Goal: Check status: Check status

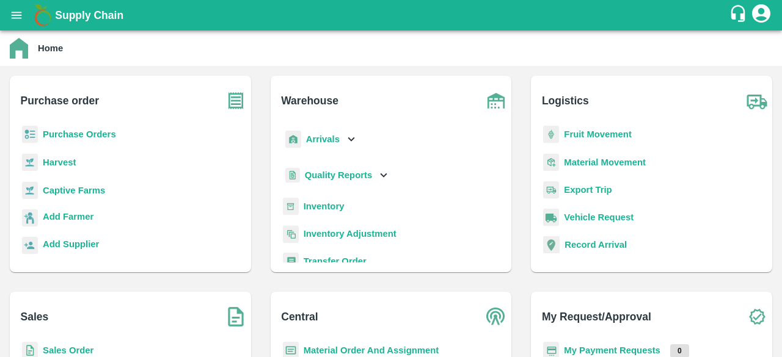
click at [17, 12] on icon "open drawer" at bounding box center [17, 15] width 10 height 7
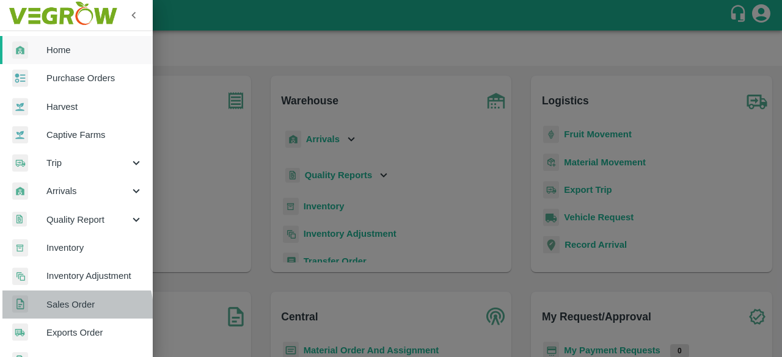
click at [74, 309] on span "Sales Order" at bounding box center [94, 304] width 97 height 13
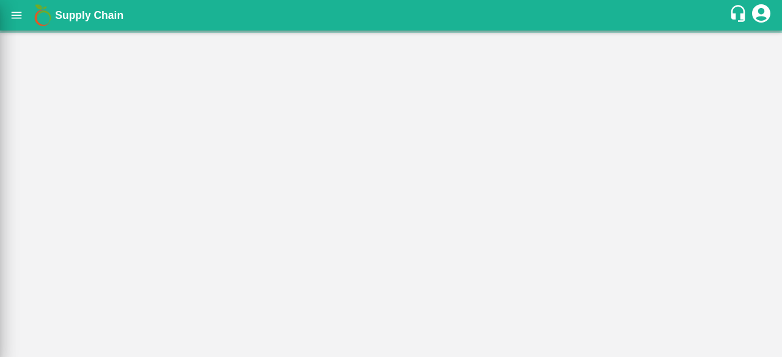
click at [74, 309] on div at bounding box center [391, 178] width 782 height 357
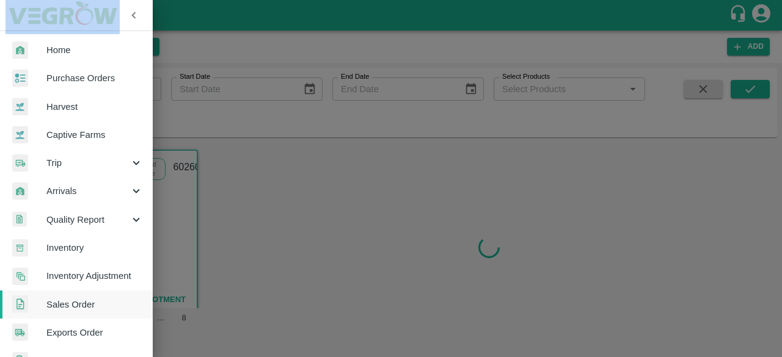
click at [233, 208] on div at bounding box center [391, 178] width 782 height 357
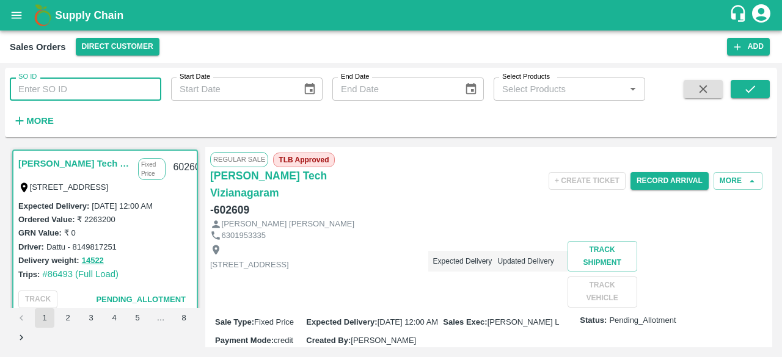
click at [127, 85] on input "SO ID" at bounding box center [86, 89] width 152 height 23
paste input "597638"
paste input "text"
type input "5"
paste input "text"
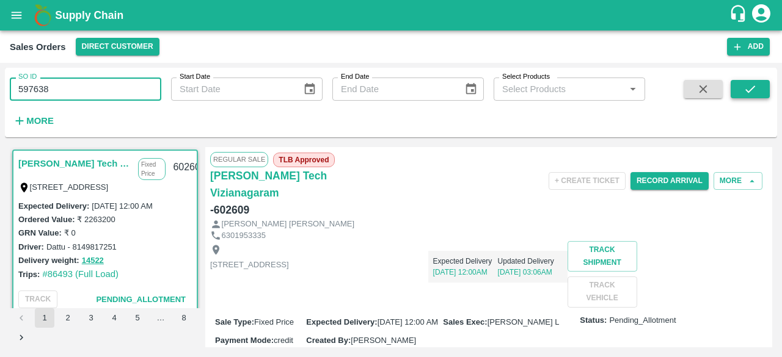
type input "597638"
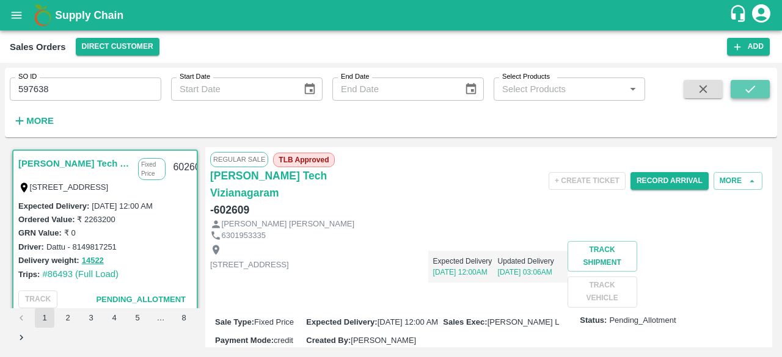
click at [756, 88] on icon "submit" at bounding box center [750, 88] width 13 height 13
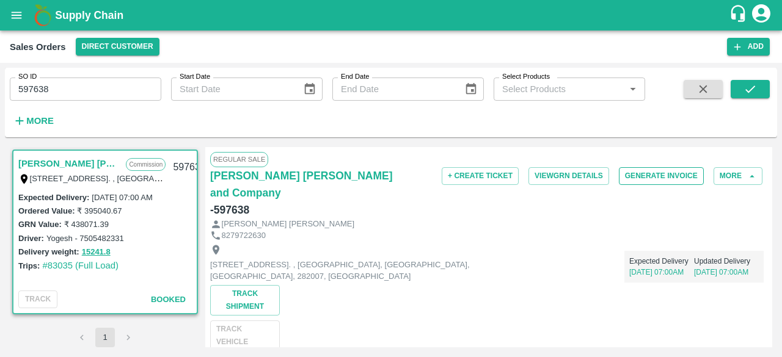
click at [668, 176] on button "Generate Invoice" at bounding box center [661, 176] width 85 height 18
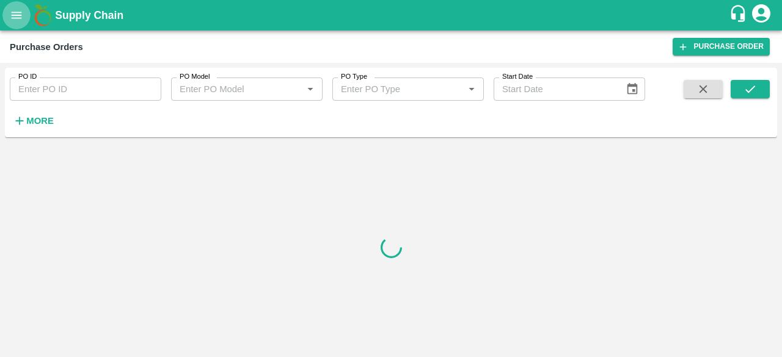
click at [23, 10] on icon "open drawer" at bounding box center [16, 15] width 13 height 13
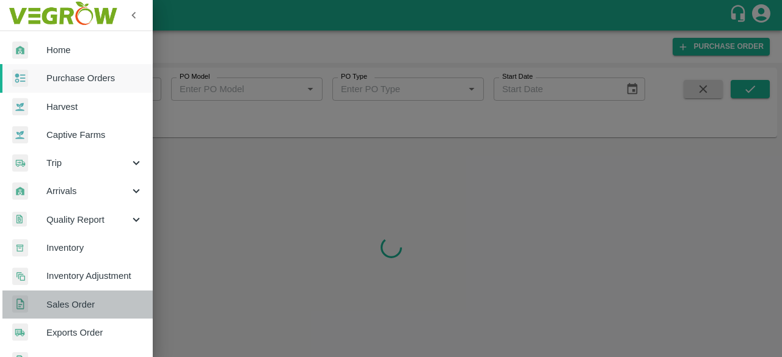
click at [89, 301] on span "Sales Order" at bounding box center [94, 304] width 97 height 13
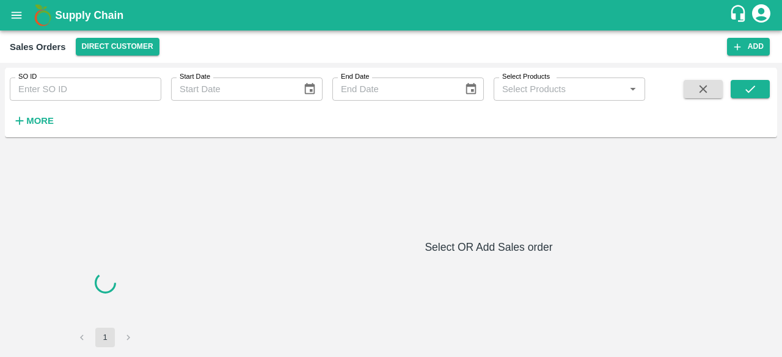
click at [107, 86] on input "SO ID" at bounding box center [86, 89] width 152 height 23
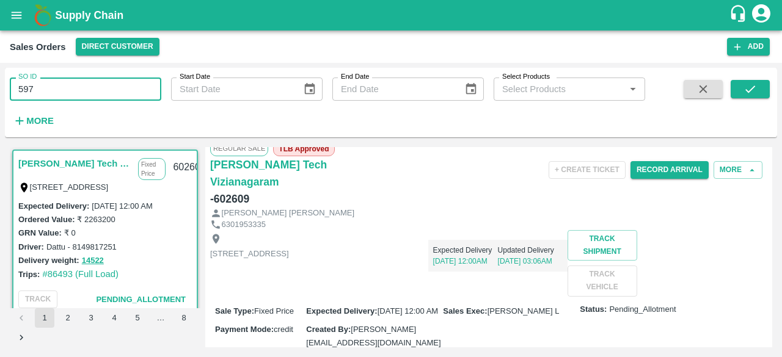
scroll to position [10, 0]
type input "597638"
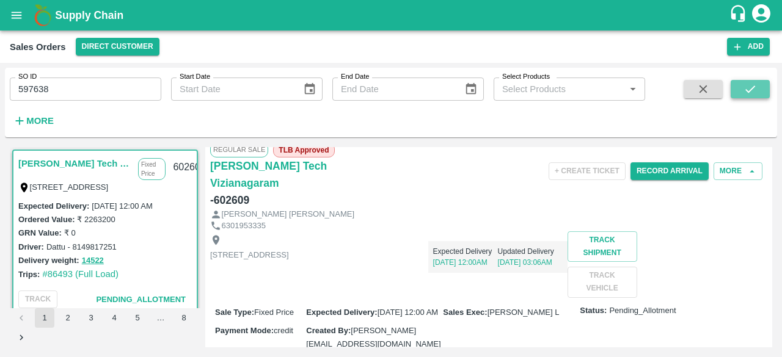
click at [744, 92] on icon "submit" at bounding box center [750, 88] width 13 height 13
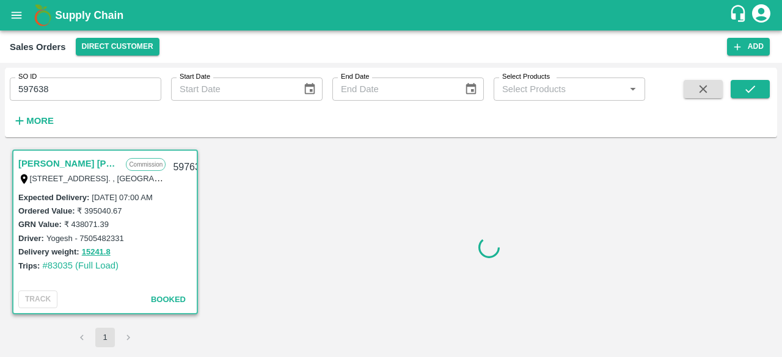
click at [75, 163] on link "[PERSON_NAME] [PERSON_NAME] and Company" at bounding box center [68, 164] width 101 height 16
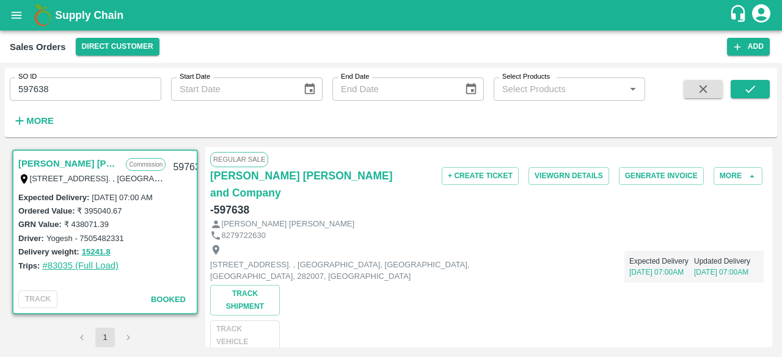
click at [61, 268] on link "#83035 (Full Load)" at bounding box center [80, 266] width 76 height 10
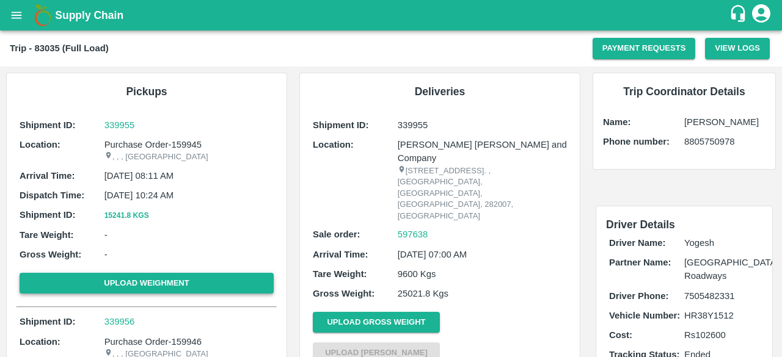
click at [86, 291] on button "Upload Weighment" at bounding box center [147, 283] width 254 height 21
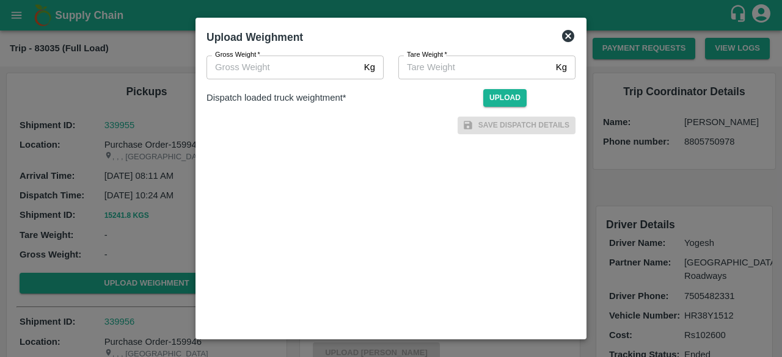
click at [710, 304] on div at bounding box center [391, 178] width 782 height 357
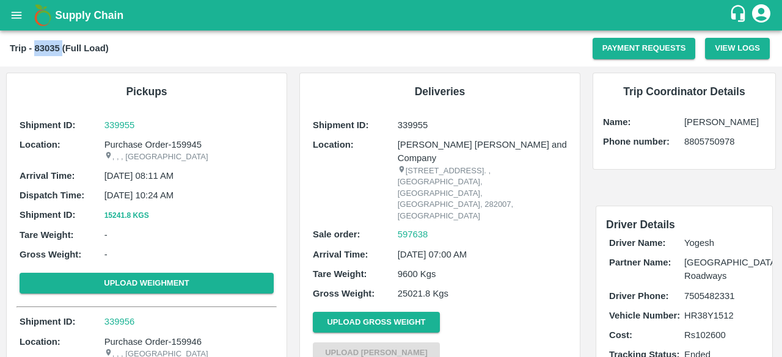
drag, startPoint x: 62, startPoint y: 48, endPoint x: 36, endPoint y: 41, distance: 26.5
click at [36, 41] on h2 "Trip - 83035 (Full Load)" at bounding box center [59, 48] width 99 height 16
copy b "83035"
click at [18, 20] on icon "open drawer" at bounding box center [16, 15] width 13 height 13
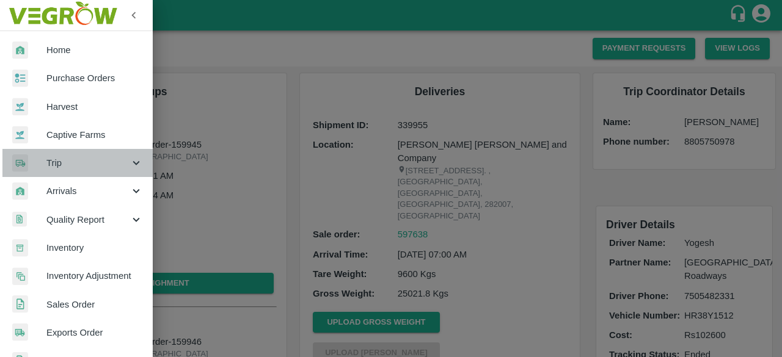
click at [117, 172] on div "Trip" at bounding box center [76, 163] width 153 height 28
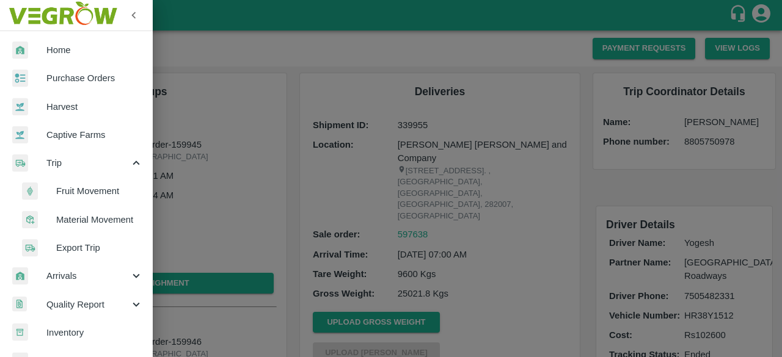
click at [100, 216] on span "Material Movement" at bounding box center [99, 219] width 87 height 13
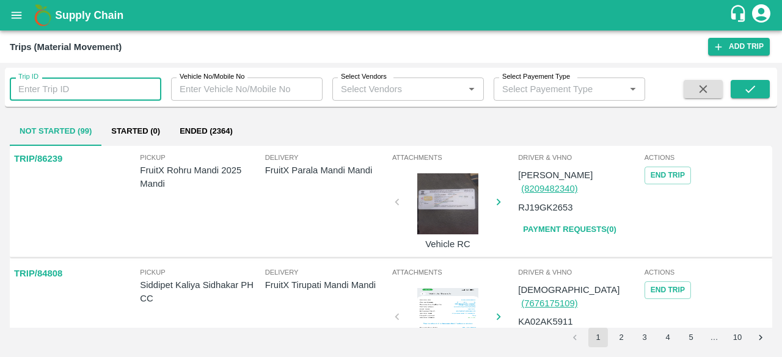
click at [82, 84] on input "Trip ID" at bounding box center [86, 89] width 152 height 23
paste input "83035"
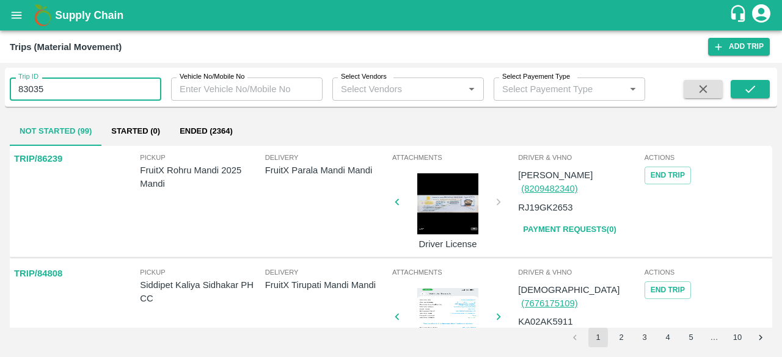
type input "83035"
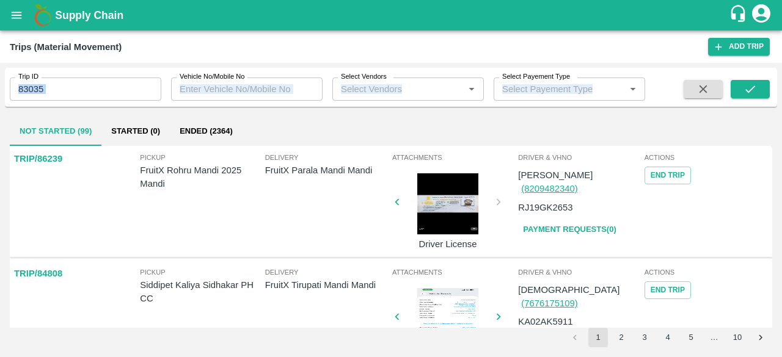
drag, startPoint x: 230, startPoint y: 49, endPoint x: 690, endPoint y: 118, distance: 465.2
click at [690, 118] on main "Trips (Material Movement) Add Trip Trip ID 83035 Trip ID Vehicle No/Mobile No V…" at bounding box center [391, 194] width 782 height 327
click at [747, 92] on icon "submit" at bounding box center [750, 89] width 10 height 7
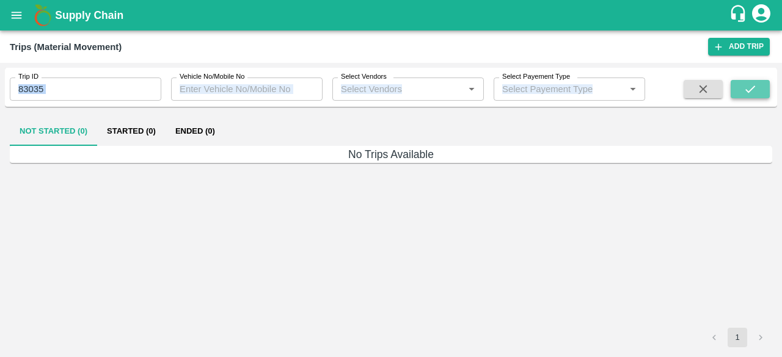
click at [758, 94] on button "submit" at bounding box center [750, 89] width 39 height 18
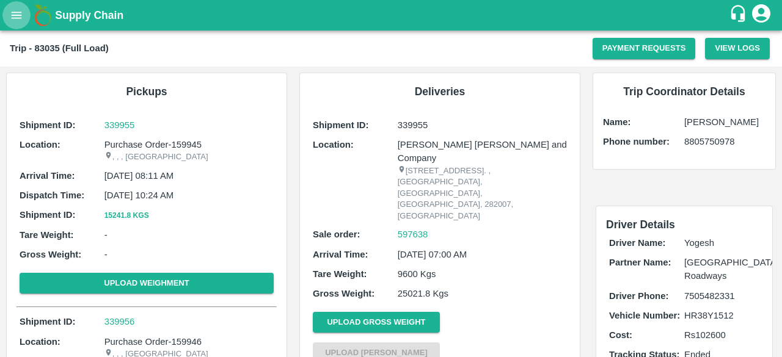
click at [21, 13] on icon "open drawer" at bounding box center [16, 15] width 13 height 13
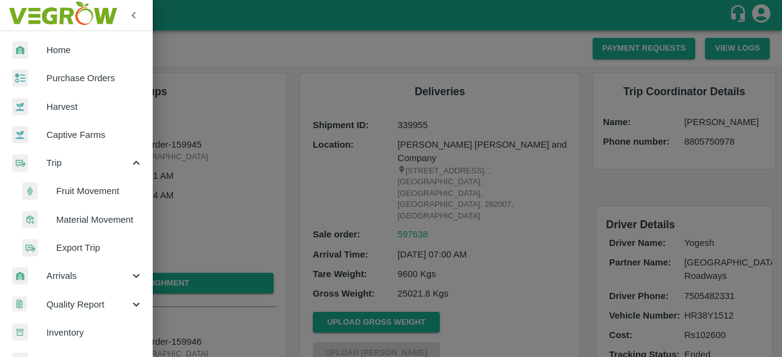
click at [109, 191] on span "Fruit Movement" at bounding box center [99, 191] width 87 height 13
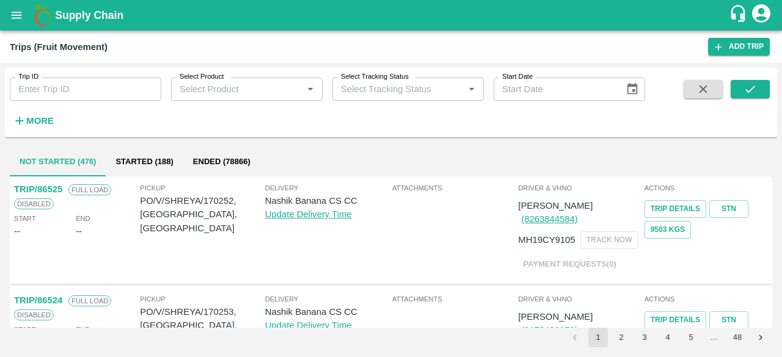
click at [125, 93] on input "Trip ID" at bounding box center [86, 89] width 152 height 23
paste input "83035"
type input "83035"
click at [755, 85] on icon "submit" at bounding box center [750, 88] width 13 height 13
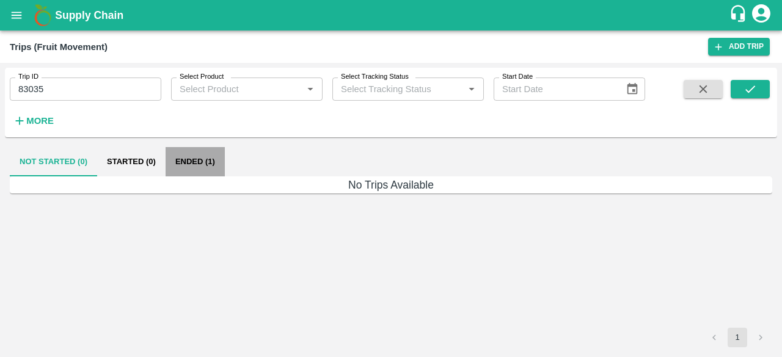
click at [192, 162] on button "Ended (1)" at bounding box center [195, 161] width 59 height 29
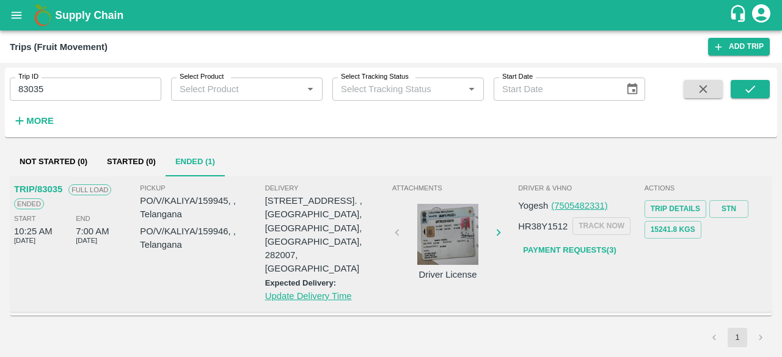
click at [458, 234] on div at bounding box center [448, 234] width 92 height 61
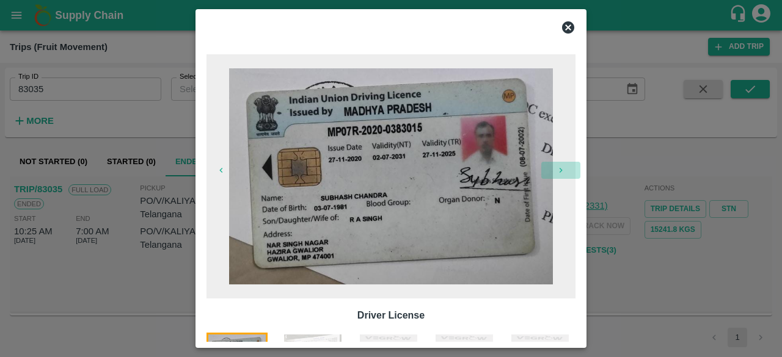
click at [560, 166] on icon "button" at bounding box center [561, 171] width 10 height 10
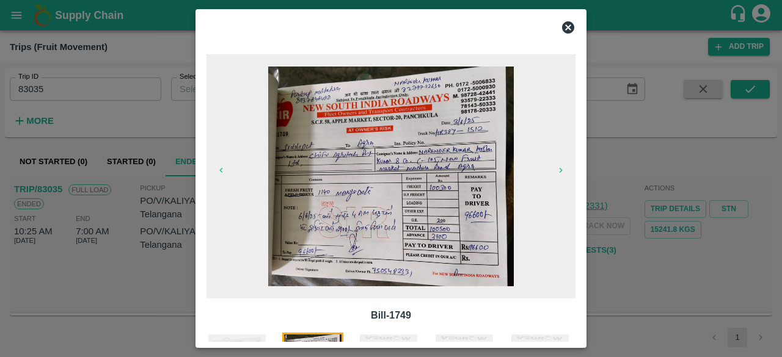
scroll to position [83, 0]
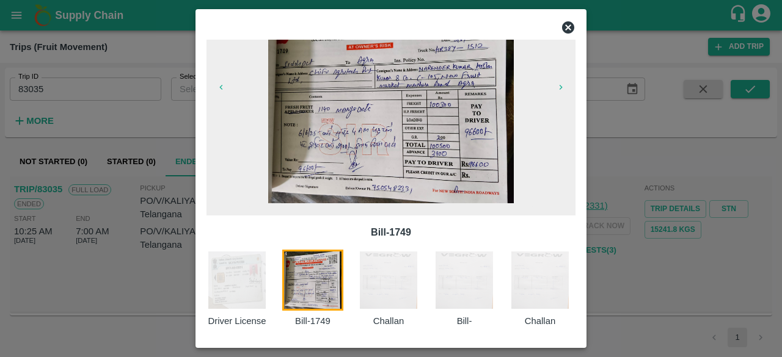
click at [384, 287] on img at bounding box center [388, 280] width 61 height 61
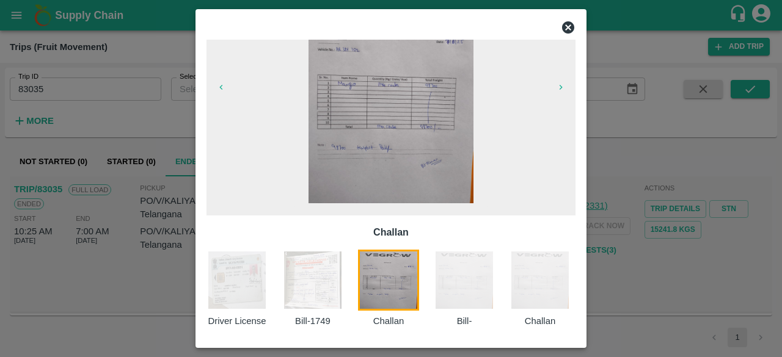
click at [469, 262] on img at bounding box center [464, 280] width 61 height 61
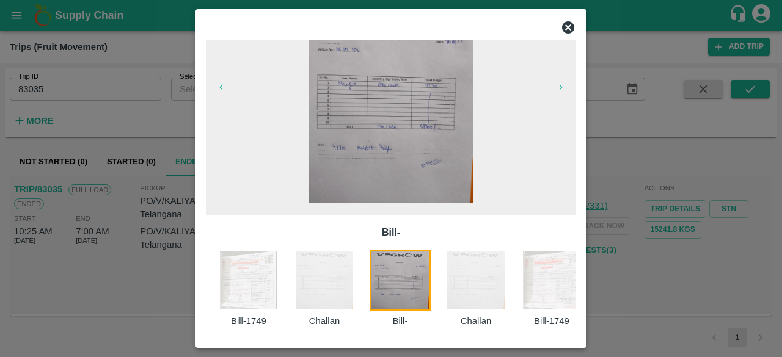
scroll to position [0, 73]
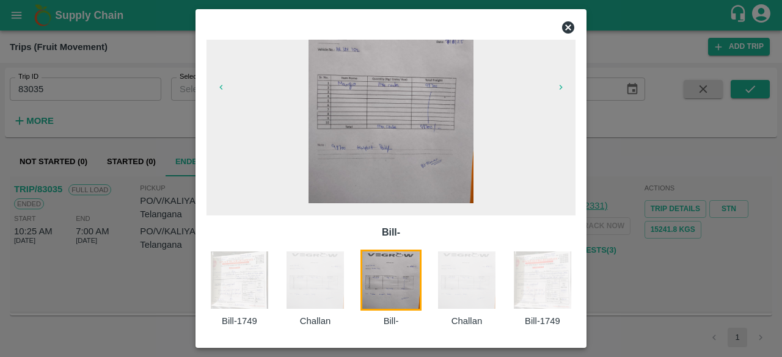
click at [469, 262] on img at bounding box center [466, 280] width 61 height 61
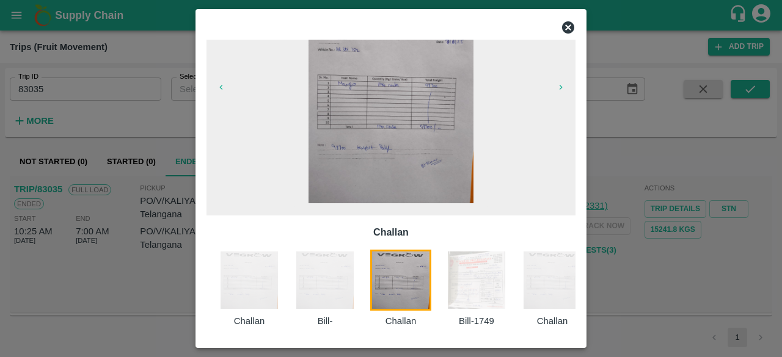
scroll to position [0, 149]
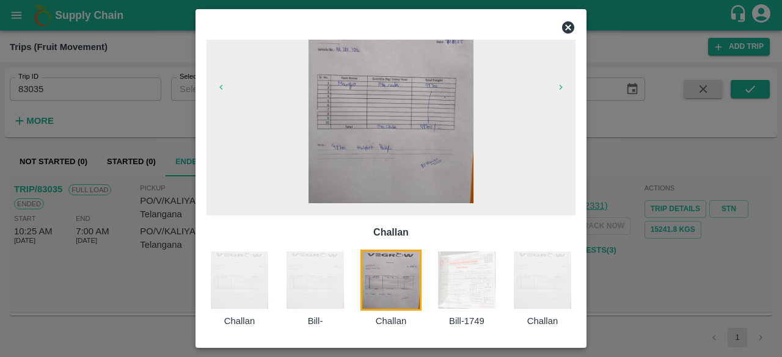
click at [464, 273] on img at bounding box center [466, 280] width 61 height 61
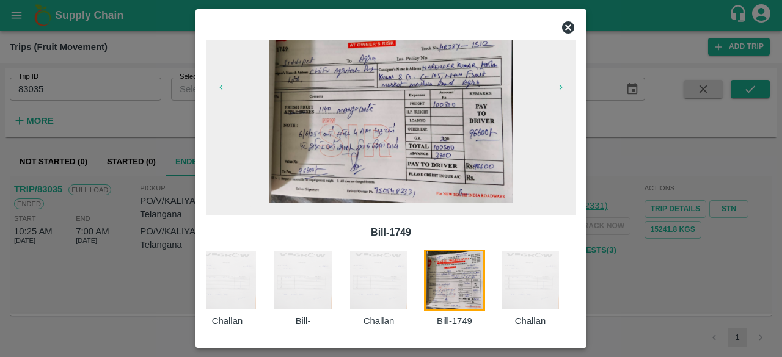
click at [523, 278] on img at bounding box center [530, 280] width 61 height 61
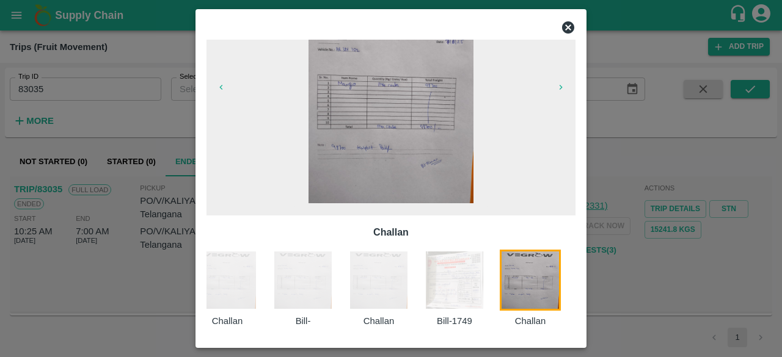
click at [390, 122] on img at bounding box center [391, 94] width 165 height 220
click at [137, 126] on div at bounding box center [391, 178] width 782 height 357
